Goal: Navigation & Orientation: Find specific page/section

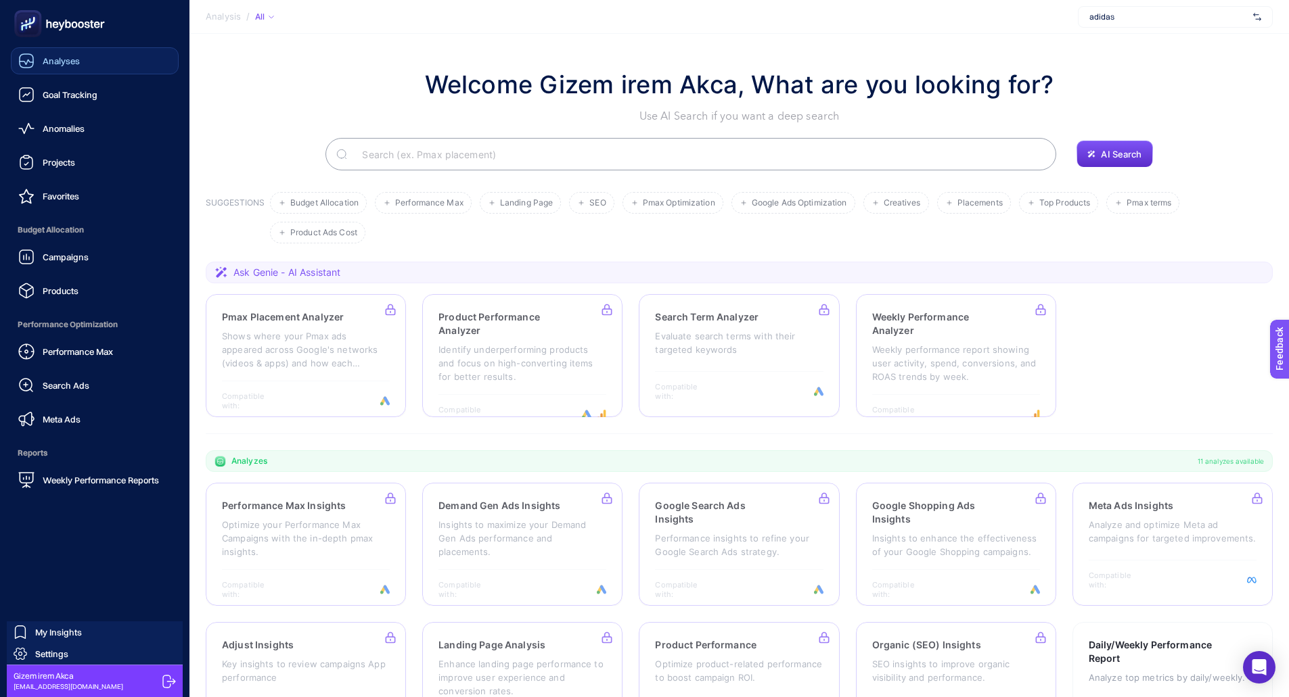
click at [82, 59] on link "Analyses" at bounding box center [95, 60] width 168 height 27
click at [64, 133] on span "Anomalies" at bounding box center [64, 128] width 42 height 11
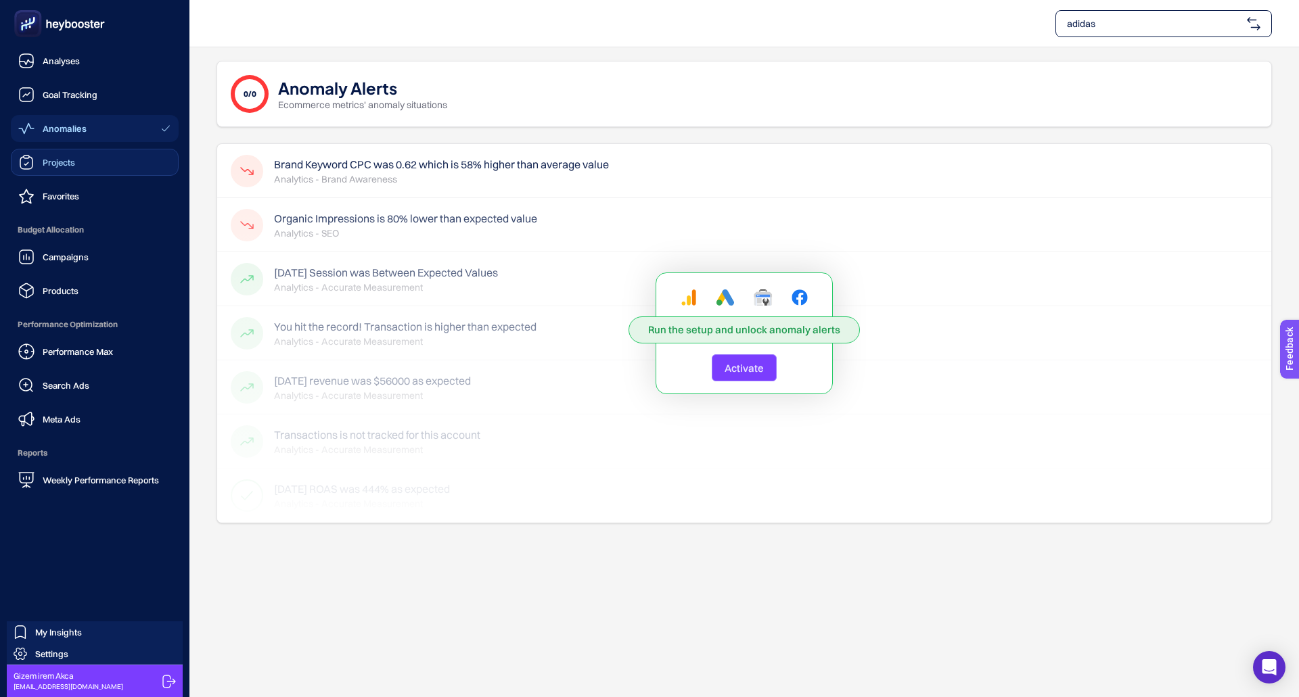
click at [77, 166] on link "Projects" at bounding box center [95, 162] width 168 height 27
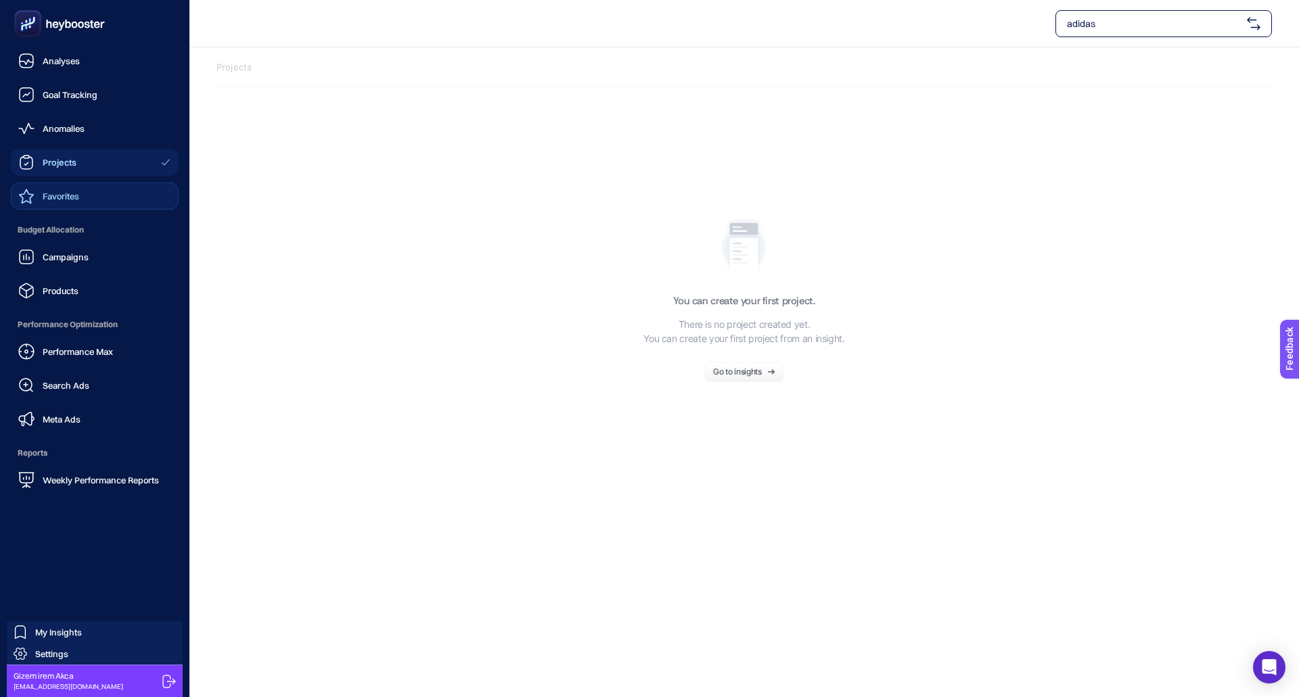
click at [55, 194] on span "Favorites" at bounding box center [61, 196] width 37 height 11
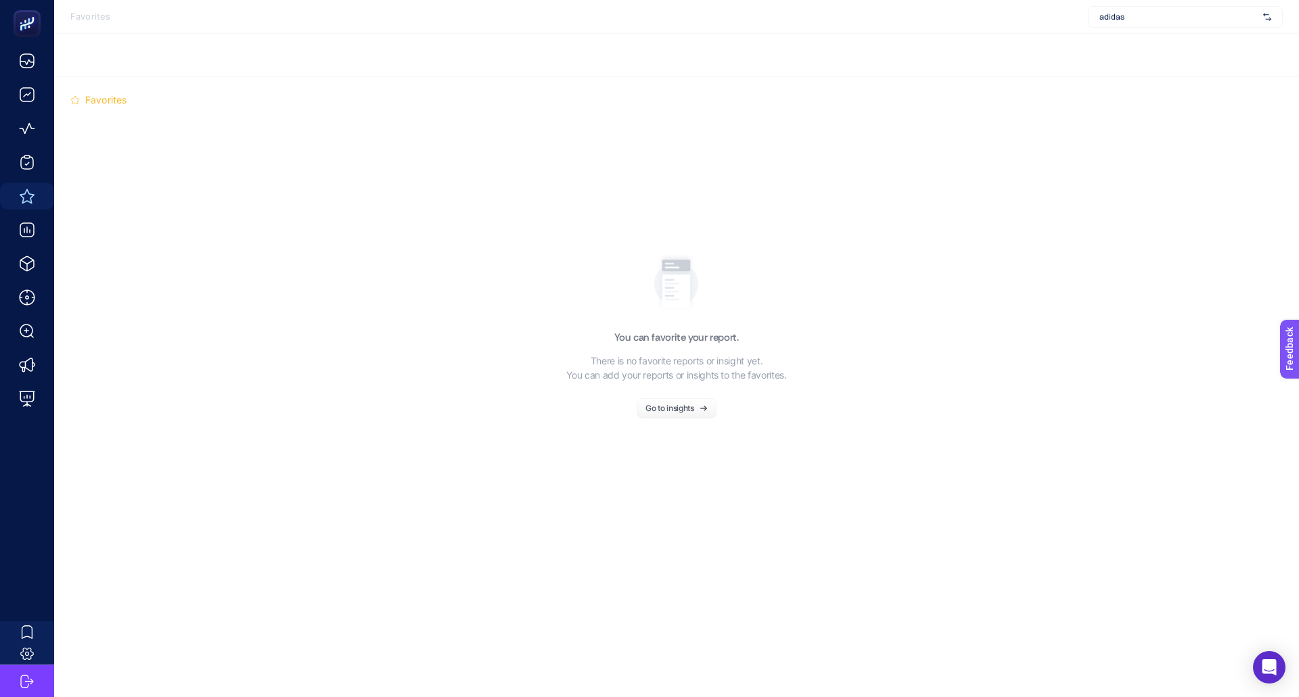
click at [678, 416] on button "Go to insights" at bounding box center [676, 408] width 80 height 20
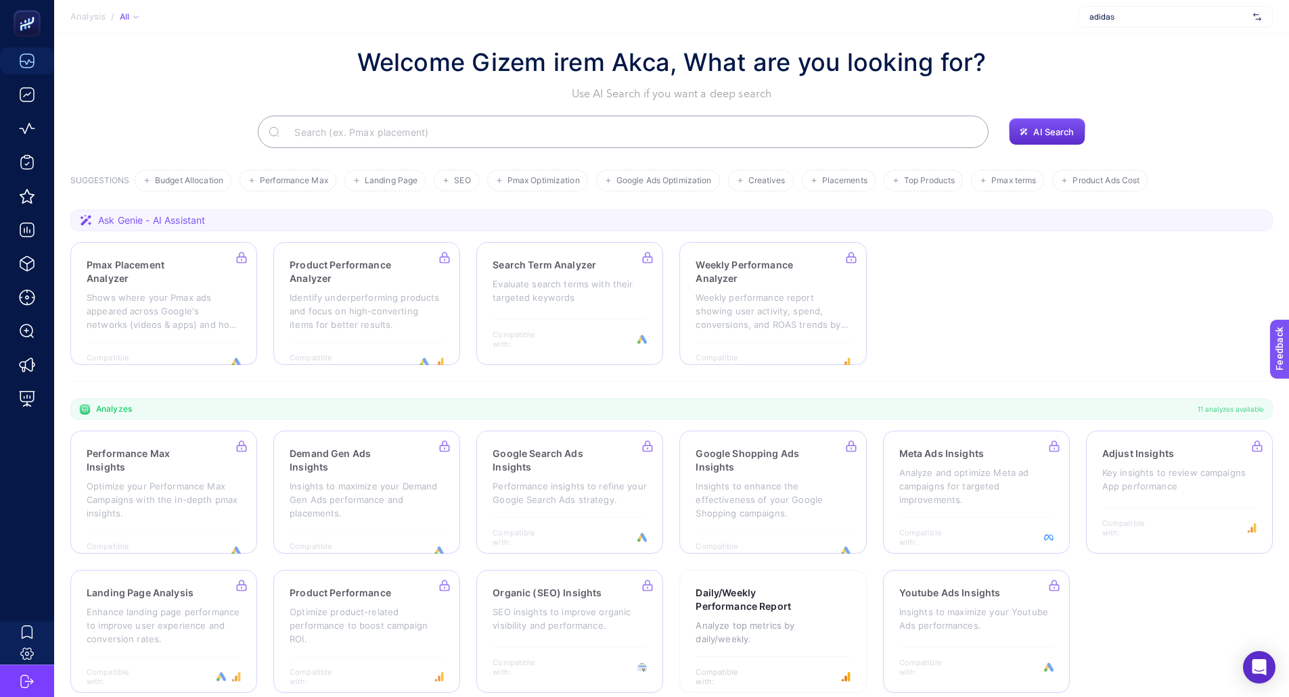
scroll to position [34, 0]
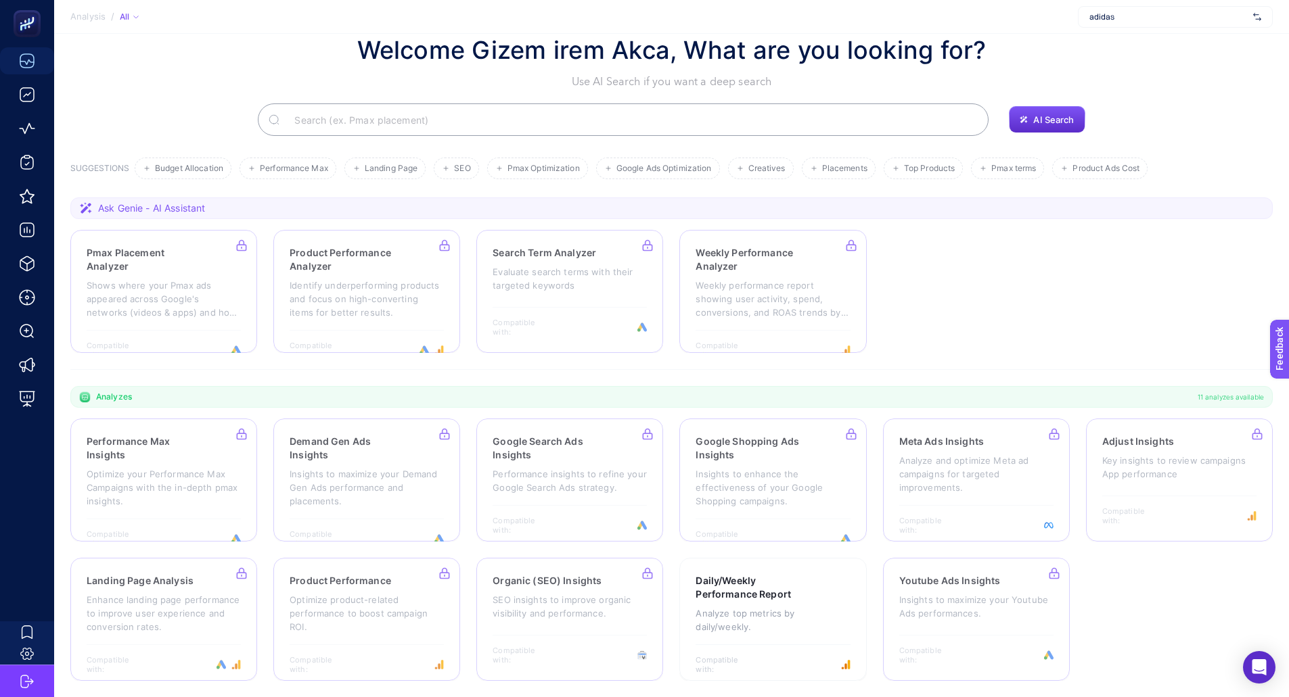
click at [596, 392] on section "Analyzes 11 analyzes available" at bounding box center [671, 397] width 1202 height 22
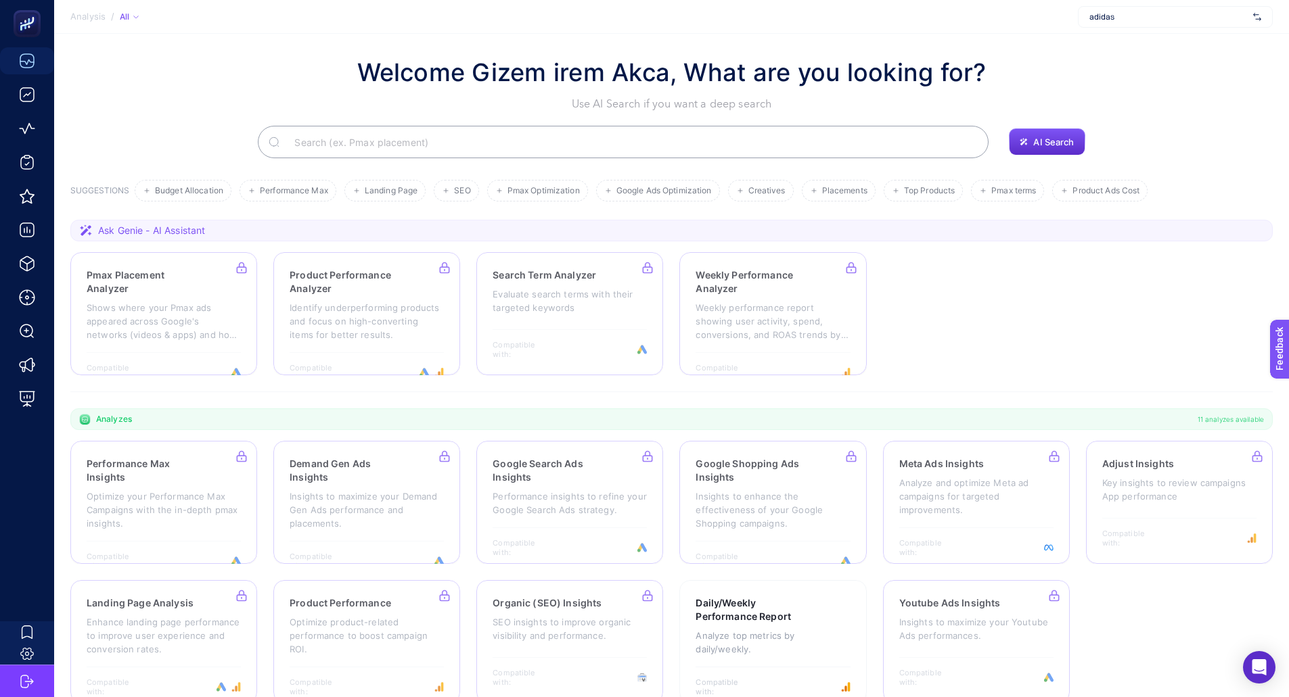
scroll to position [0, 0]
